Goal: Task Accomplishment & Management: Use online tool/utility

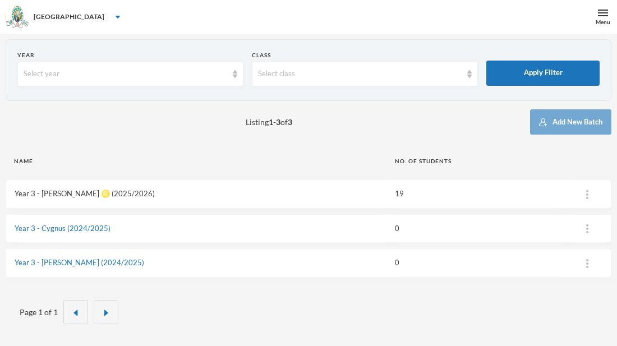
click at [24, 194] on link "Year 3 - [PERSON_NAME] ♌️ (2025/2026)" at bounding box center [85, 193] width 140 height 9
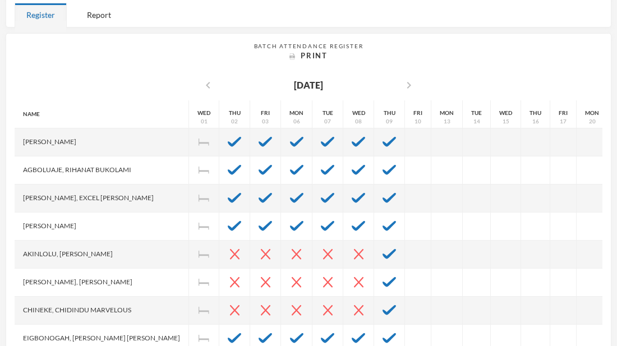
scroll to position [202, 0]
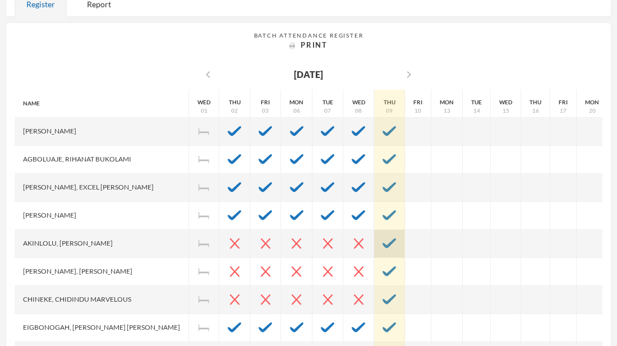
click at [374, 247] on div at bounding box center [389, 244] width 31 height 28
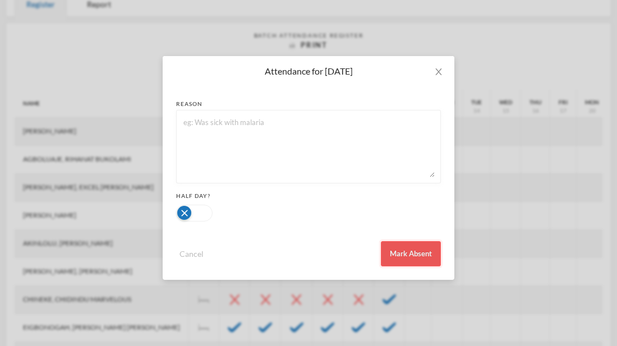
click at [388, 253] on button "Mark Absent" at bounding box center [411, 253] width 60 height 25
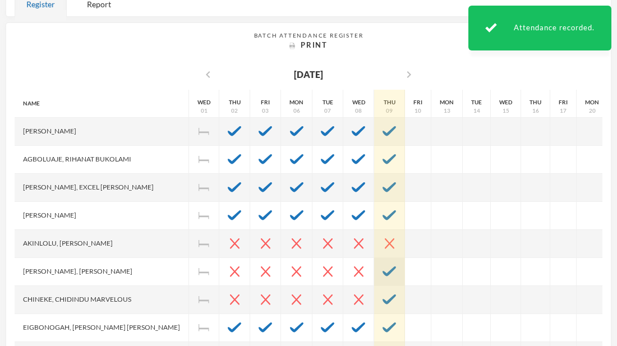
click at [383, 273] on img at bounding box center [389, 272] width 13 height 10
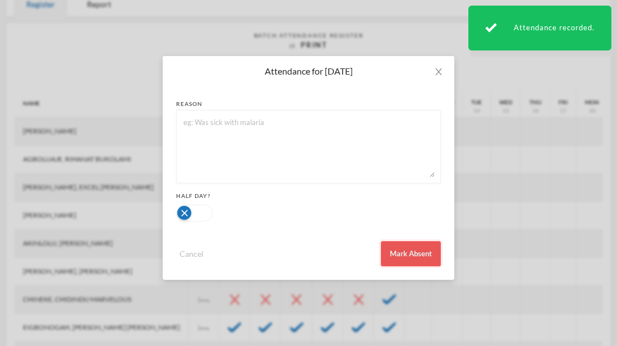
click at [406, 257] on button "Mark Absent" at bounding box center [411, 253] width 60 height 25
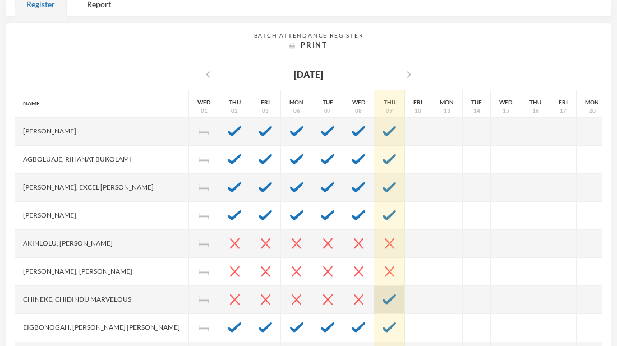
click at [383, 300] on img at bounding box center [389, 300] width 13 height 10
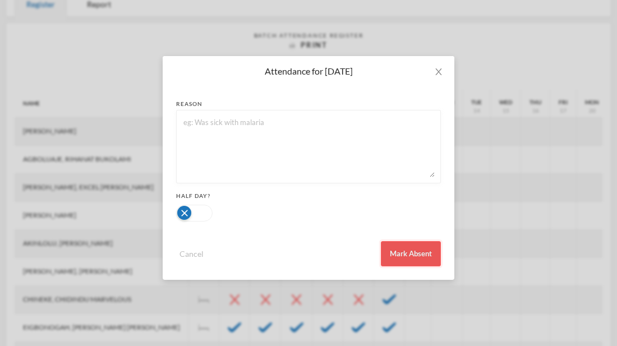
click at [414, 244] on button "Mark Absent" at bounding box center [411, 253] width 60 height 25
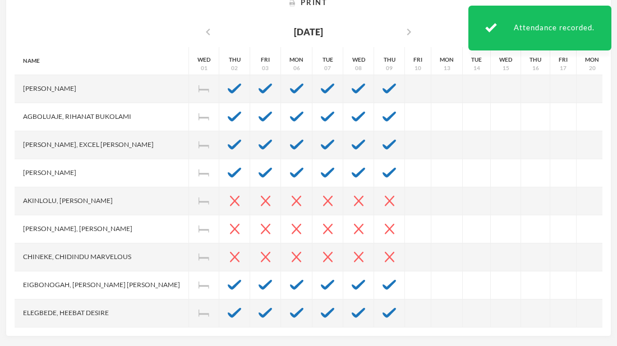
scroll to position [246, 0]
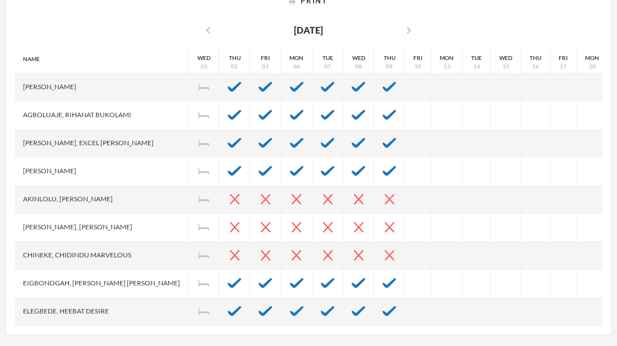
drag, startPoint x: 379, startPoint y: 302, endPoint x: 366, endPoint y: 352, distance: 51.6
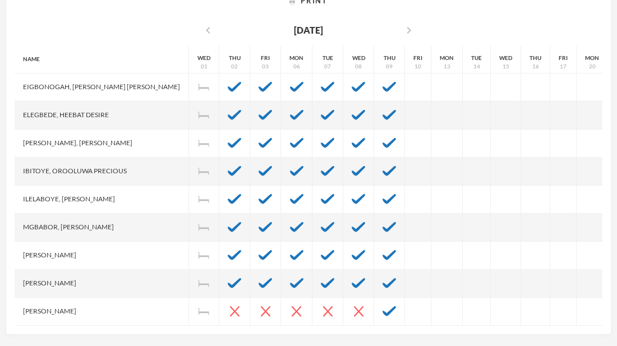
scroll to position [202, 0]
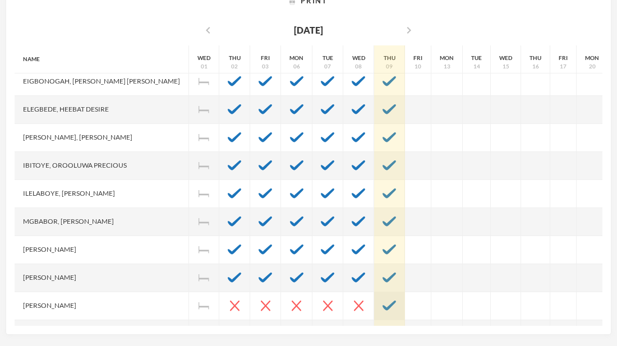
click at [374, 296] on div at bounding box center [389, 306] width 31 height 28
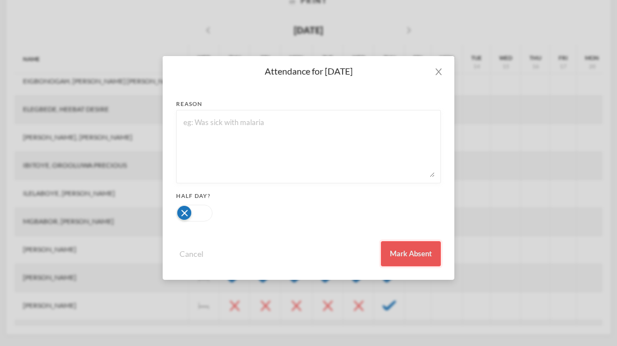
click at [403, 257] on button "Mark Absent" at bounding box center [411, 253] width 60 height 25
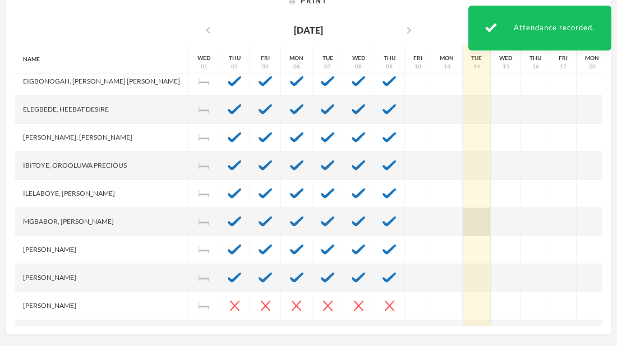
drag, startPoint x: 432, startPoint y: 203, endPoint x: 430, endPoint y: 227, distance: 24.8
click at [463, 227] on div "Tue 14" at bounding box center [477, 166] width 28 height 646
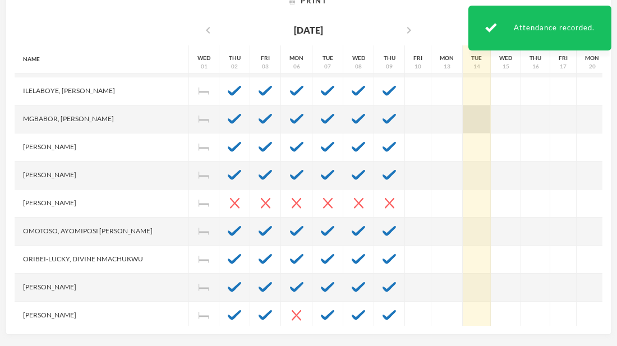
scroll to position [365, 0]
